Goal: Information Seeking & Learning: Learn about a topic

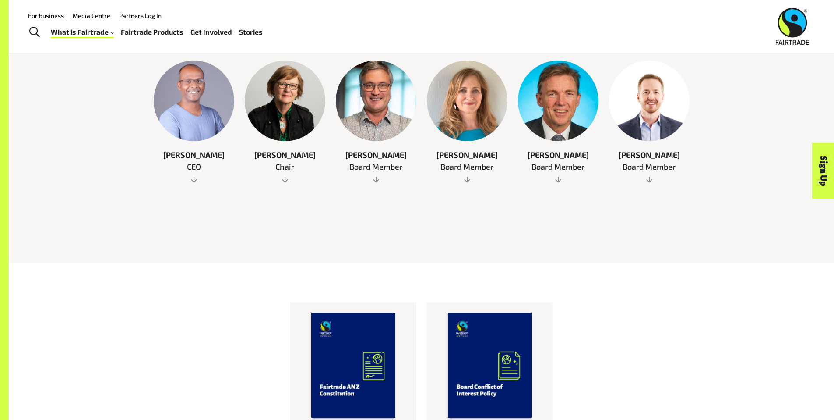
scroll to position [230, 0]
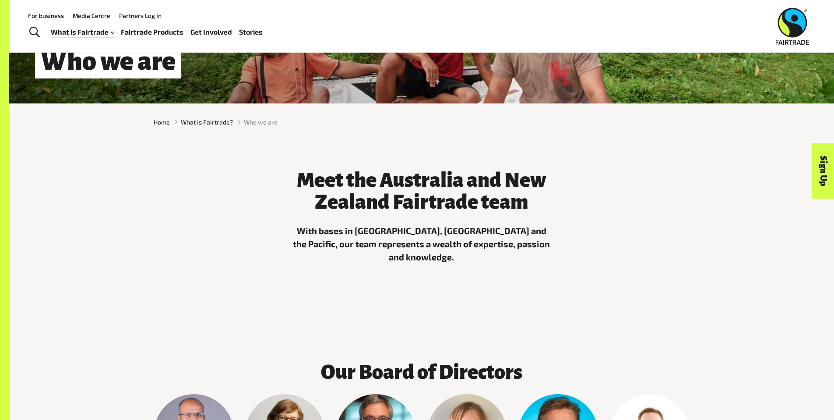
click at [144, 30] on link "Fairtrade Products" at bounding box center [152, 32] width 63 height 13
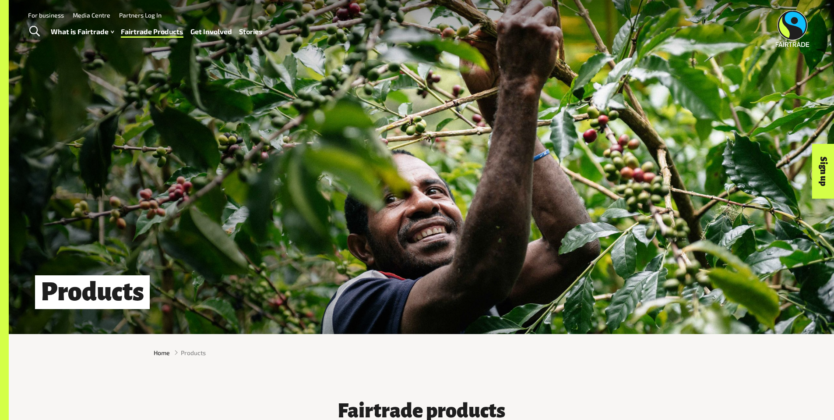
scroll to position [421, 0]
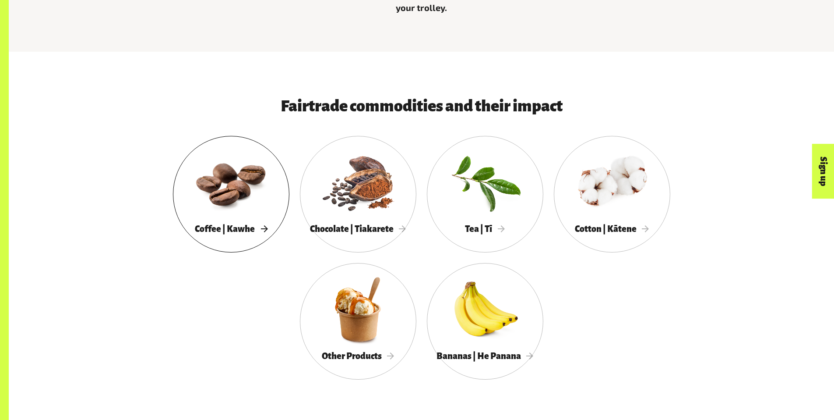
click at [224, 144] on div at bounding box center [231, 182] width 116 height 76
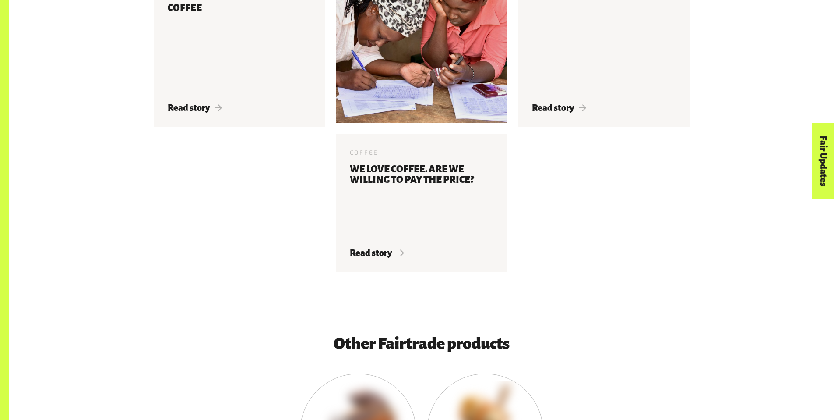
scroll to position [3127, 0]
